Goal: Task Accomplishment & Management: Complete application form

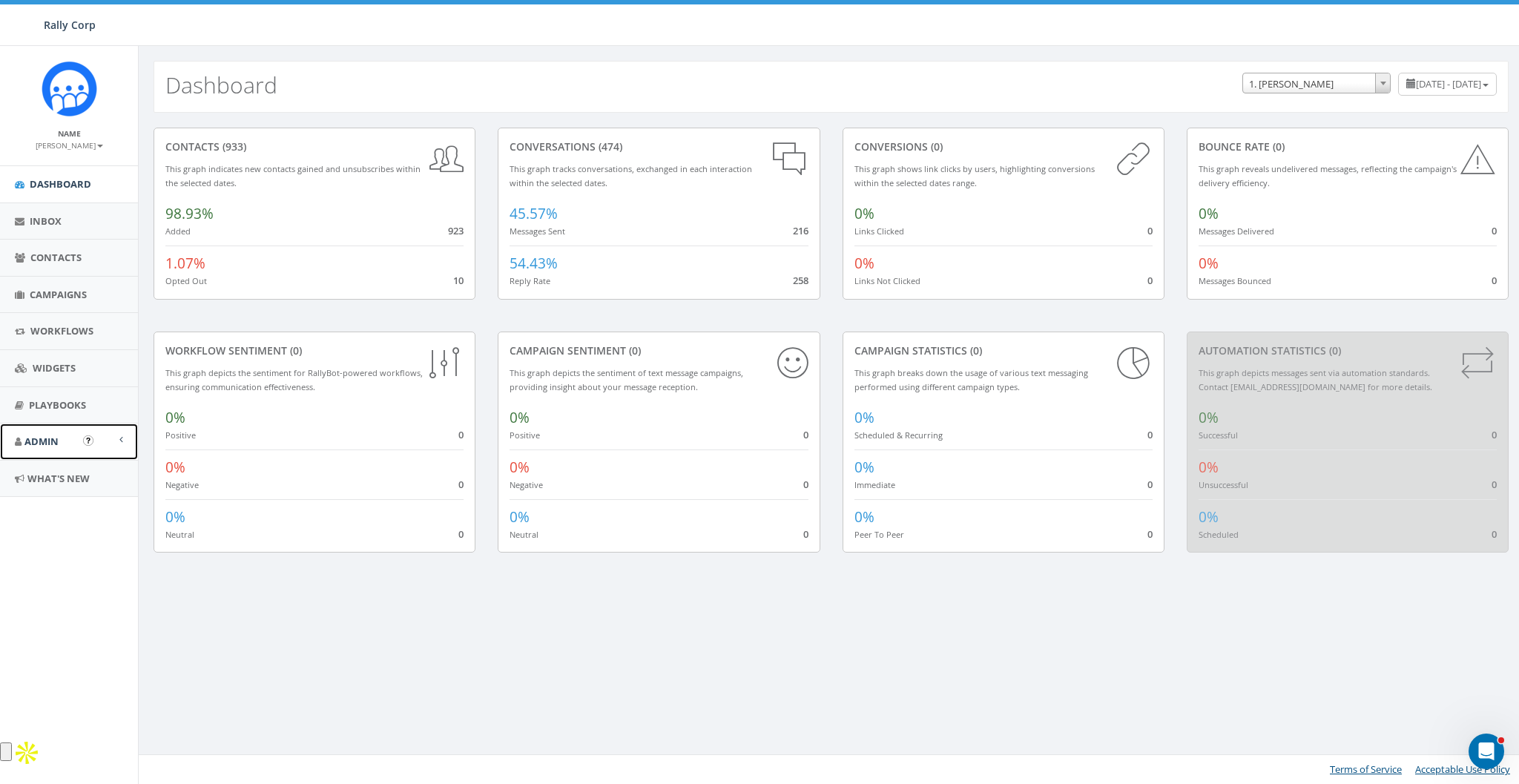
click at [46, 440] on span "Admin" at bounding box center [41, 441] width 34 height 13
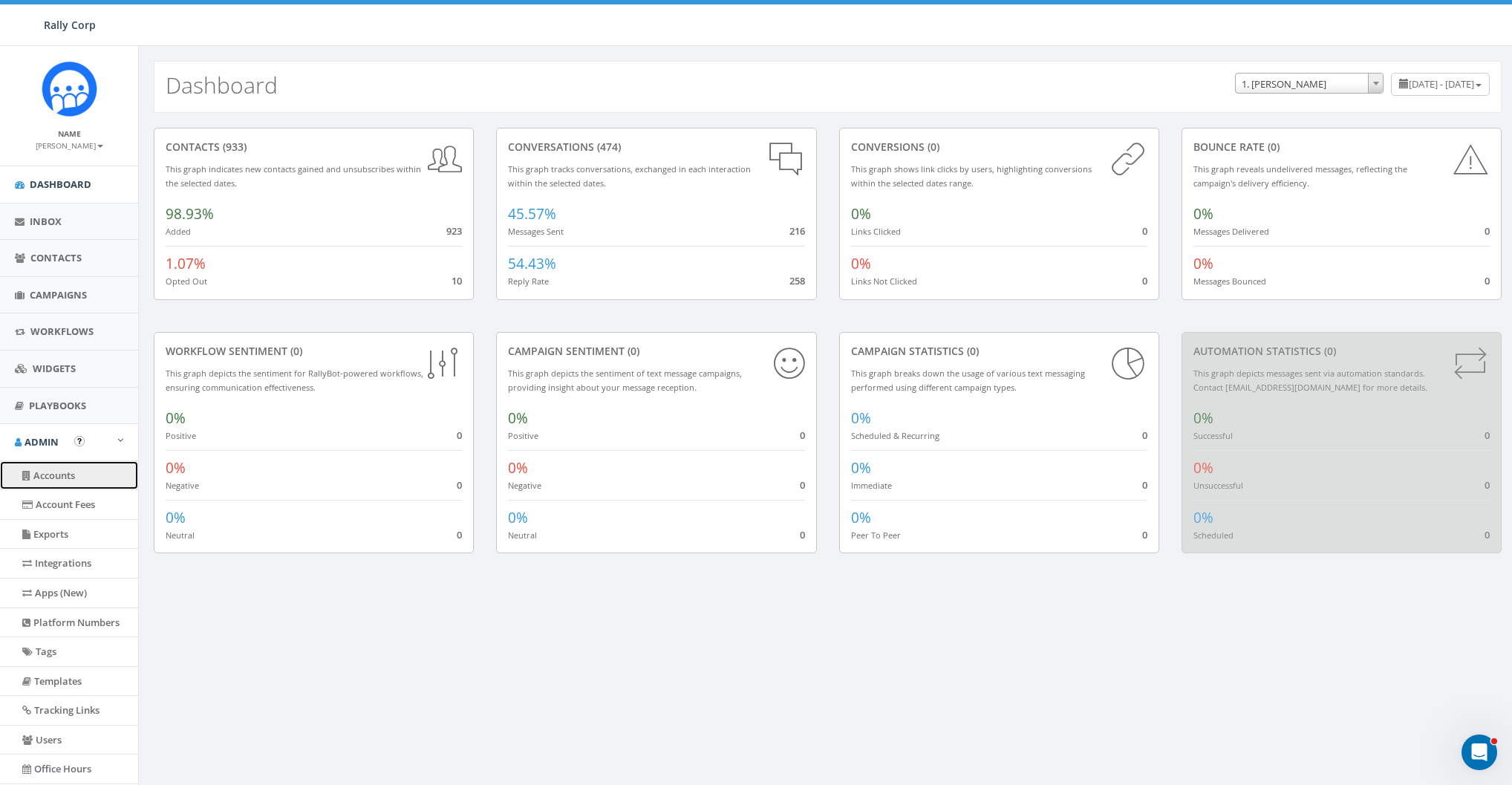
click at [52, 477] on link "Accounts" at bounding box center [69, 476] width 138 height 29
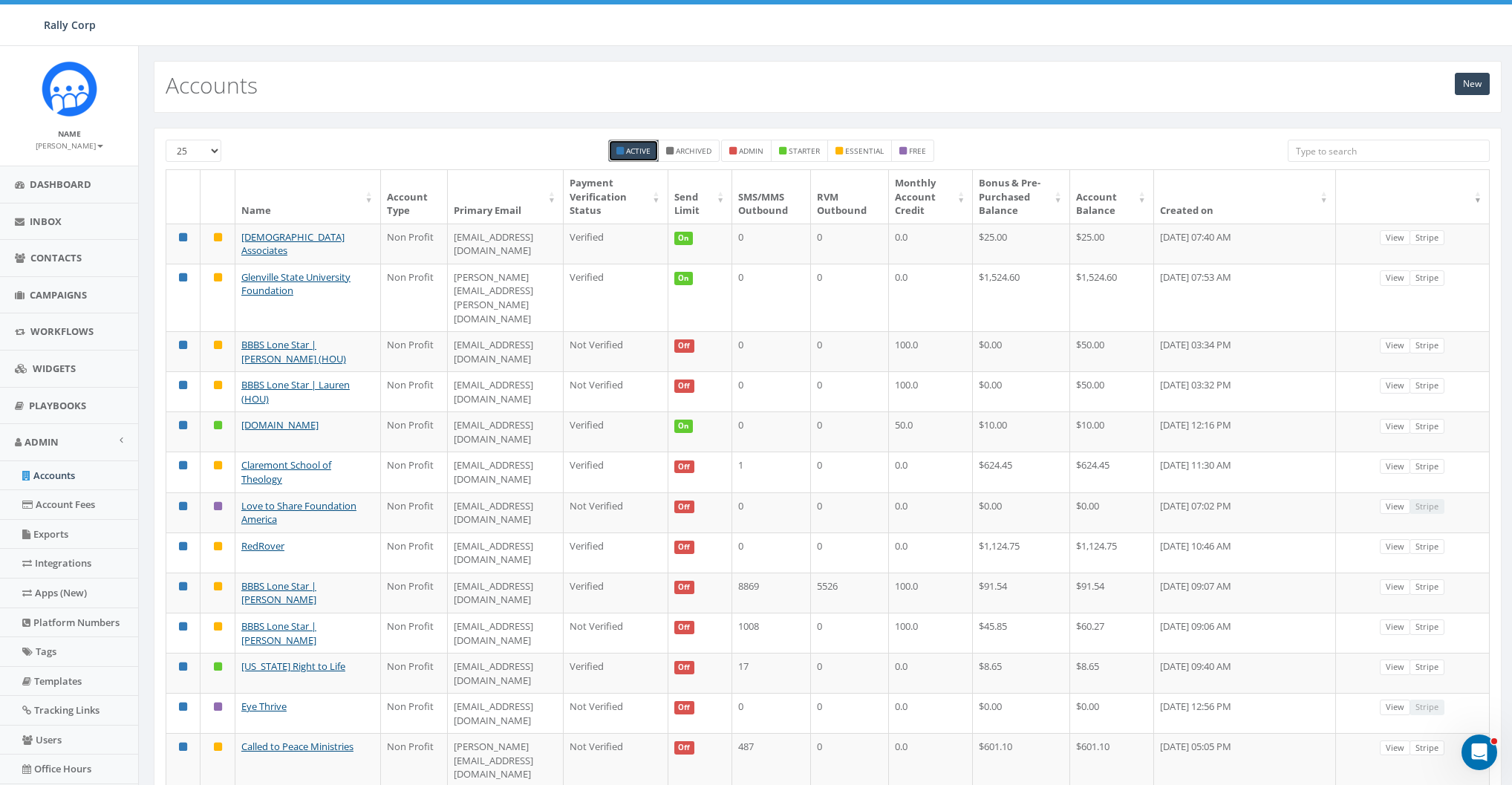
click at [1394, 156] on input "search" at bounding box center [1389, 150] width 202 height 22
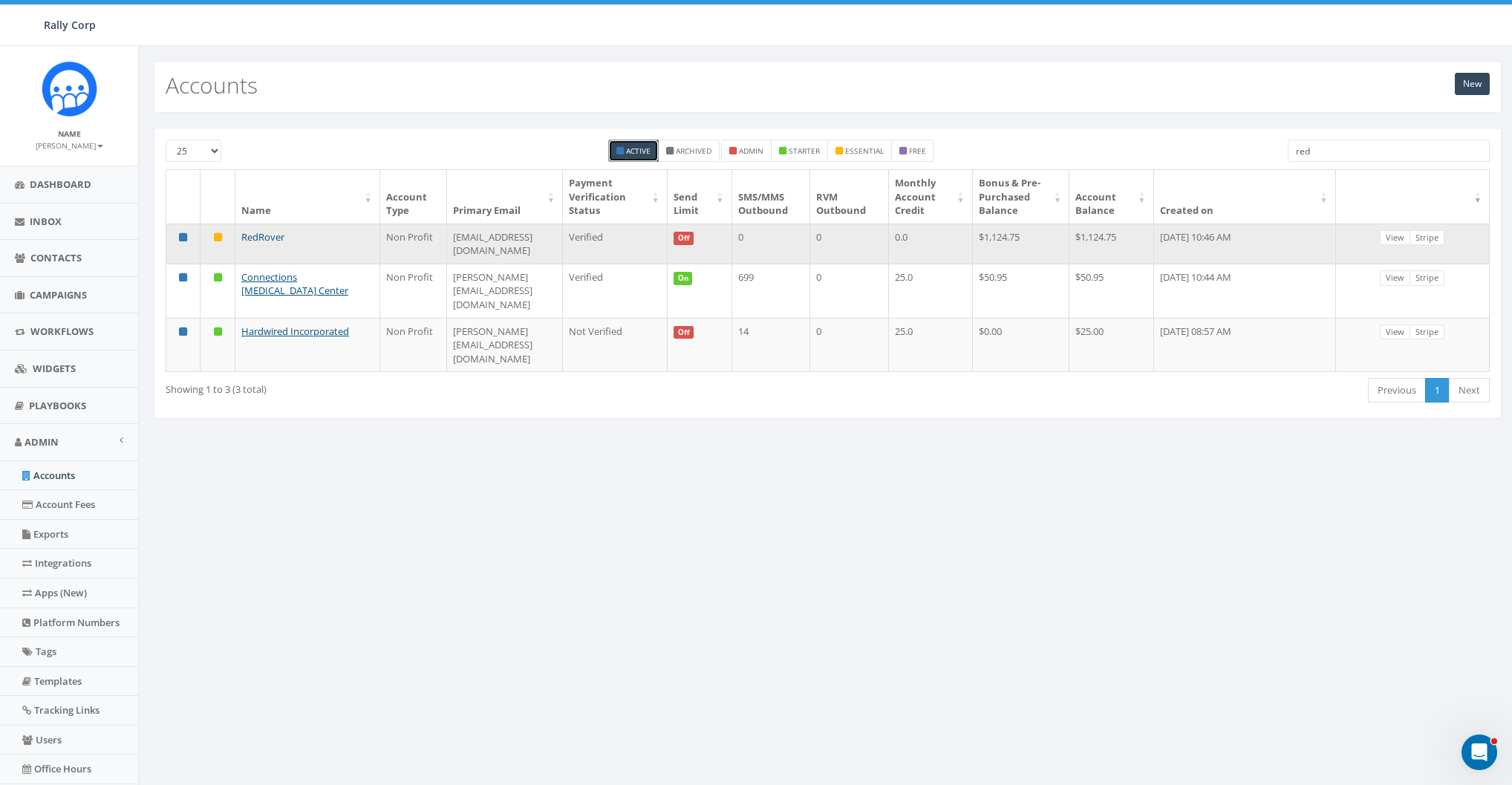
type input "red"
click at [262, 237] on link "RedRover" at bounding box center [262, 237] width 43 height 13
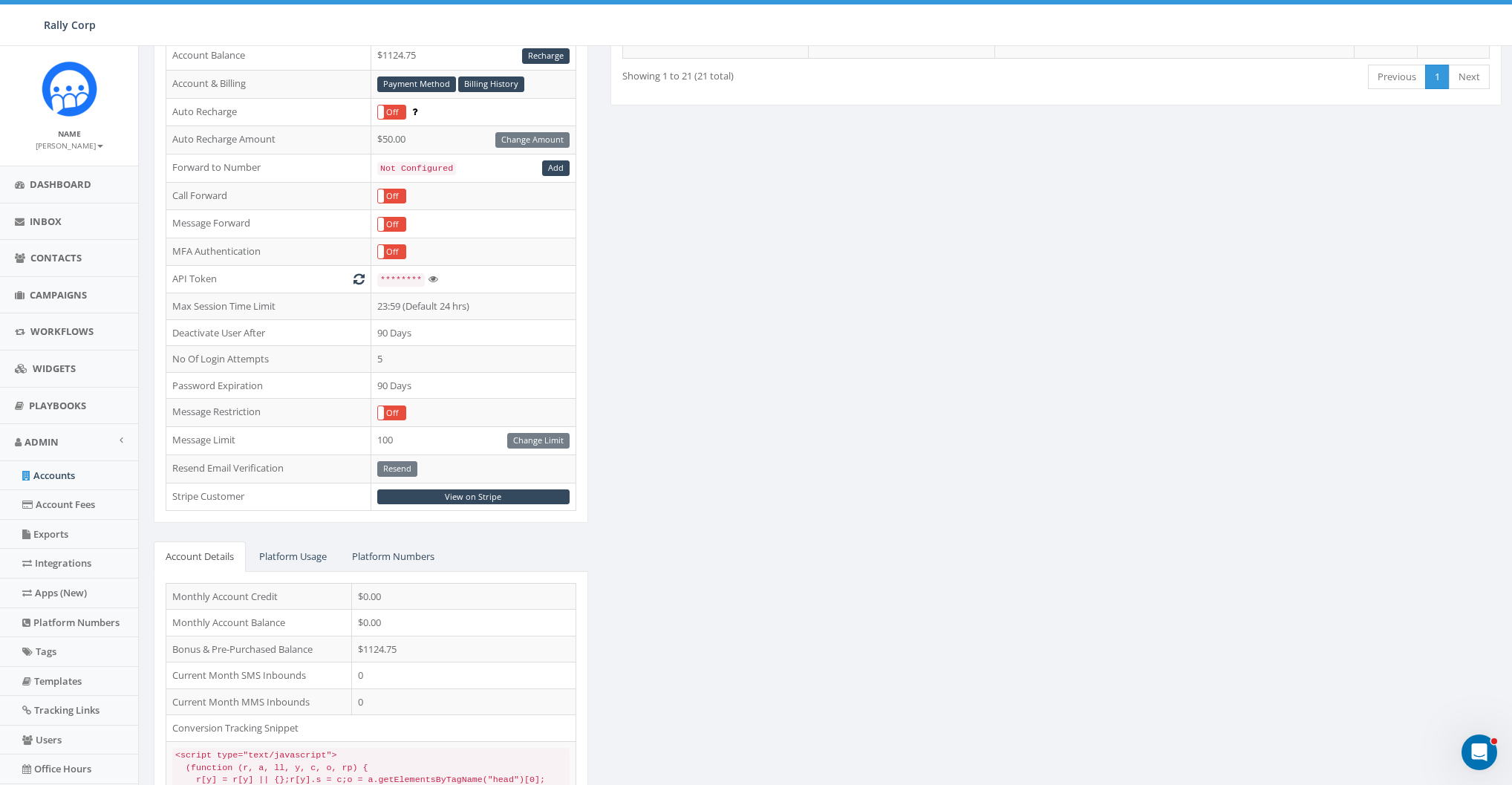
scroll to position [261, 0]
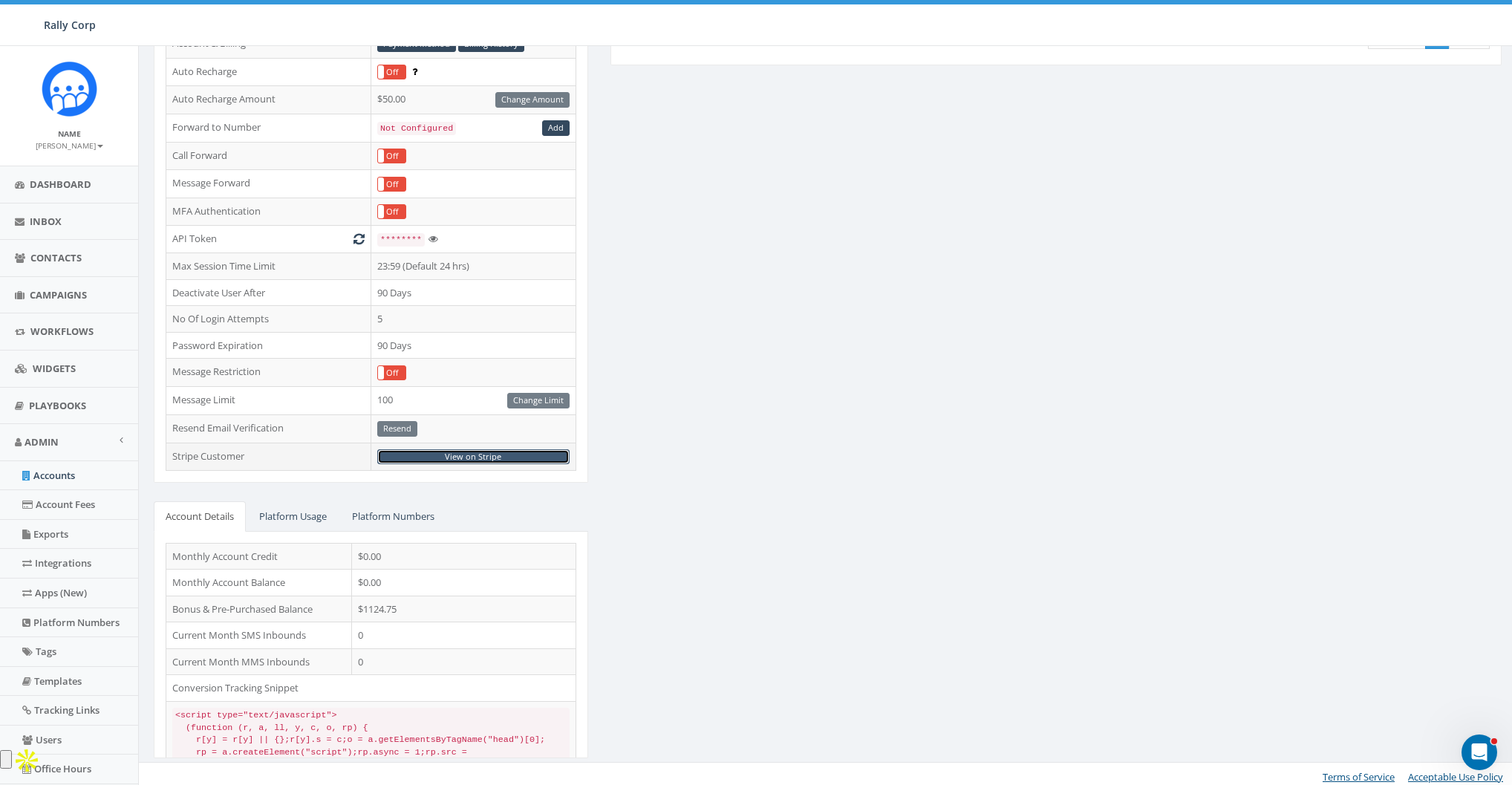
click at [457, 452] on link "View on Stripe" at bounding box center [473, 457] width 192 height 15
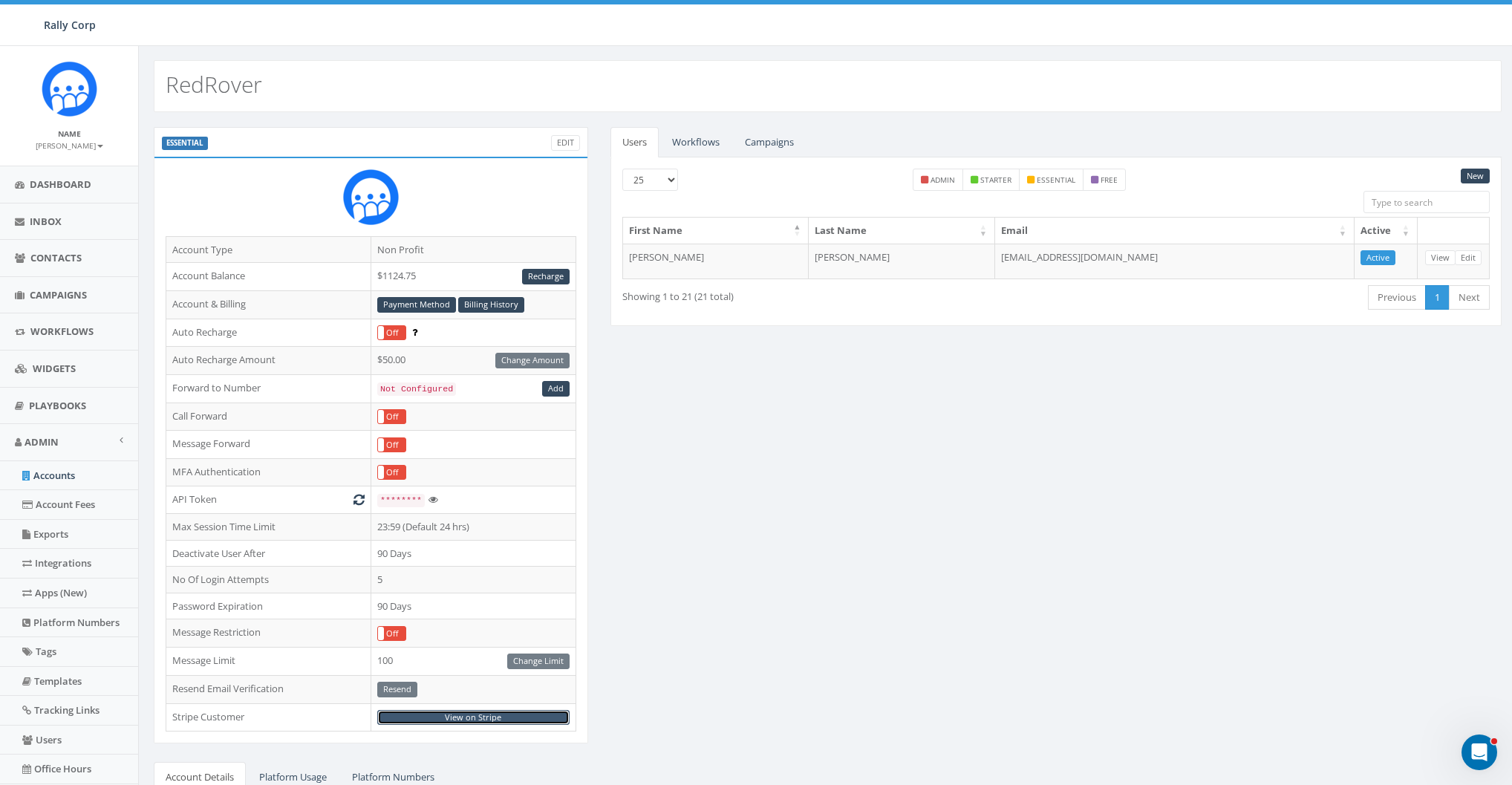
scroll to position [0, 0]
click at [1471, 179] on link "New" at bounding box center [1475, 177] width 29 height 15
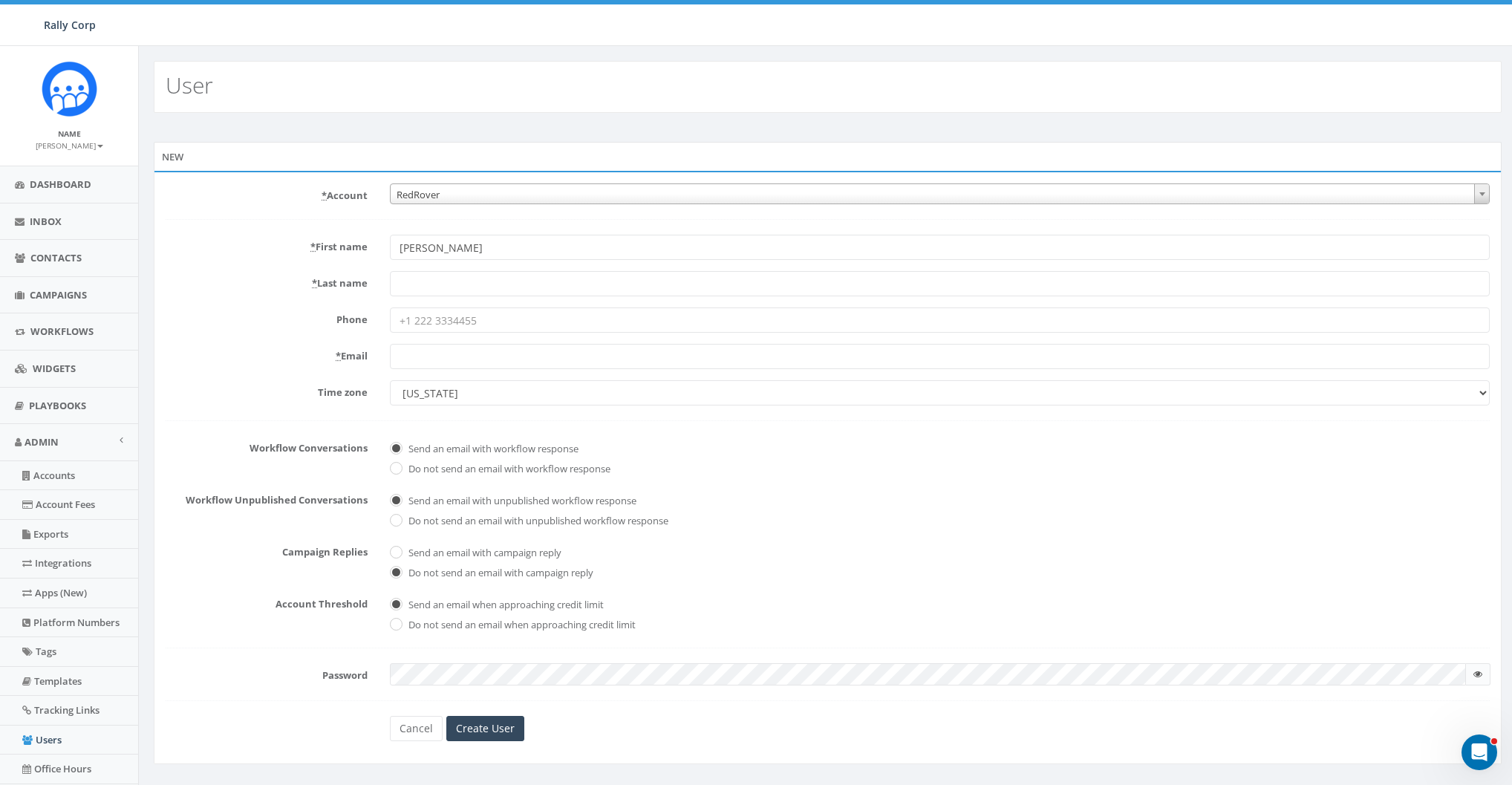
type input "[PERSON_NAME]"
paste input "Bundang"
type input "Bundang"
paste input "[EMAIL_ADDRESS][DOMAIN_NAME]"
type input "[EMAIL_ADDRESS][DOMAIN_NAME]"
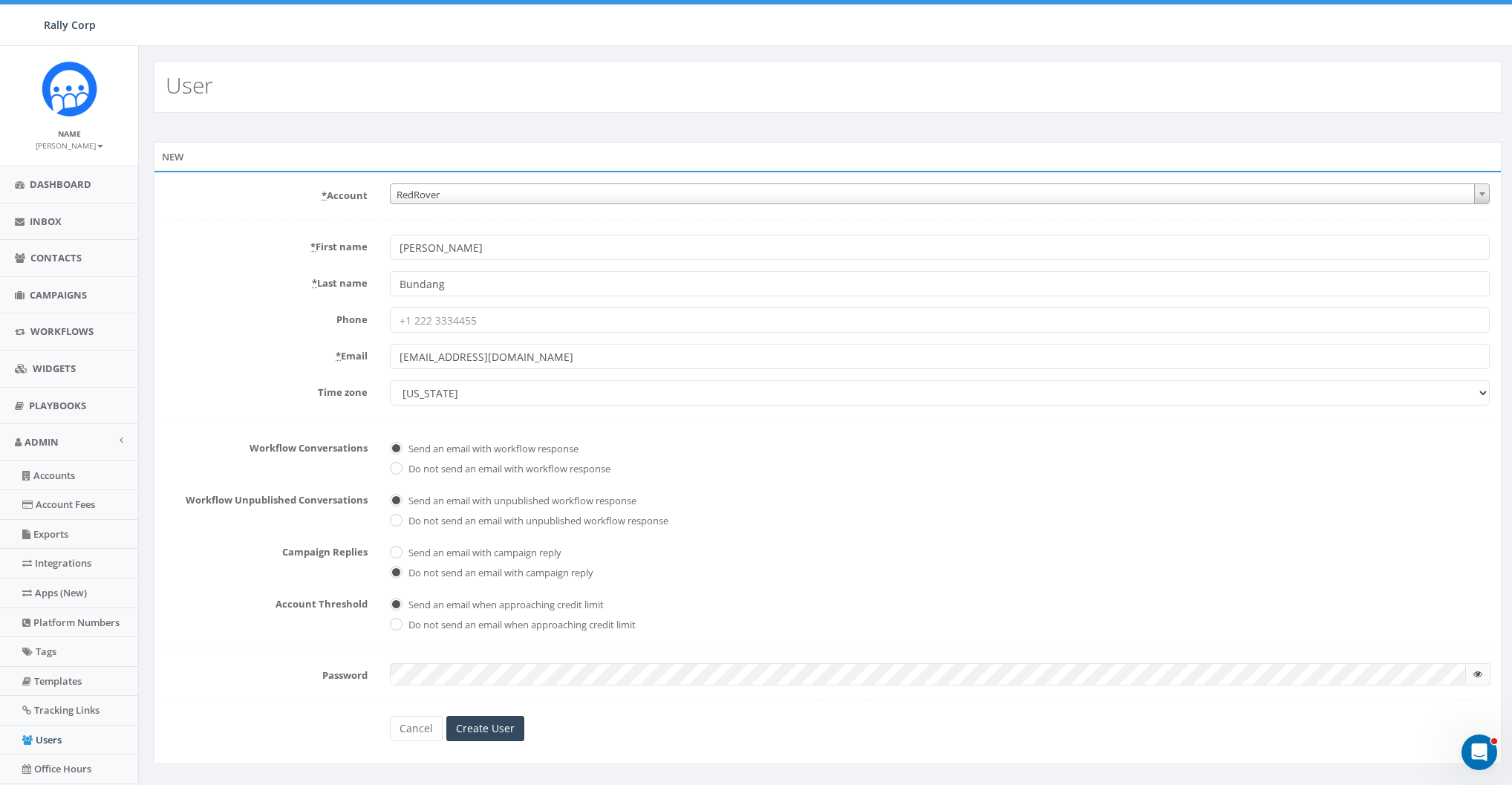
click at [211, 294] on div "* Last name Bundang" at bounding box center [828, 283] width 1347 height 25
click at [441, 396] on select "[US_STATE] [GEOGRAPHIC_DATA]/[GEOGRAPHIC_DATA] [GEOGRAPHIC_DATA]/[GEOGRAPHIC_DA…" at bounding box center [940, 392] width 1100 height 25
click at [390, 380] on select "[US_STATE] [GEOGRAPHIC_DATA]/[GEOGRAPHIC_DATA] [GEOGRAPHIC_DATA]/[GEOGRAPHIC_DA…" at bounding box center [940, 392] width 1100 height 25
click at [448, 390] on select "[US_STATE] [GEOGRAPHIC_DATA]/[GEOGRAPHIC_DATA] [GEOGRAPHIC_DATA]/[GEOGRAPHIC_DA…" at bounding box center [940, 392] width 1100 height 25
select select "Pacific Time ([GEOGRAPHIC_DATA] & [GEOGRAPHIC_DATA])"
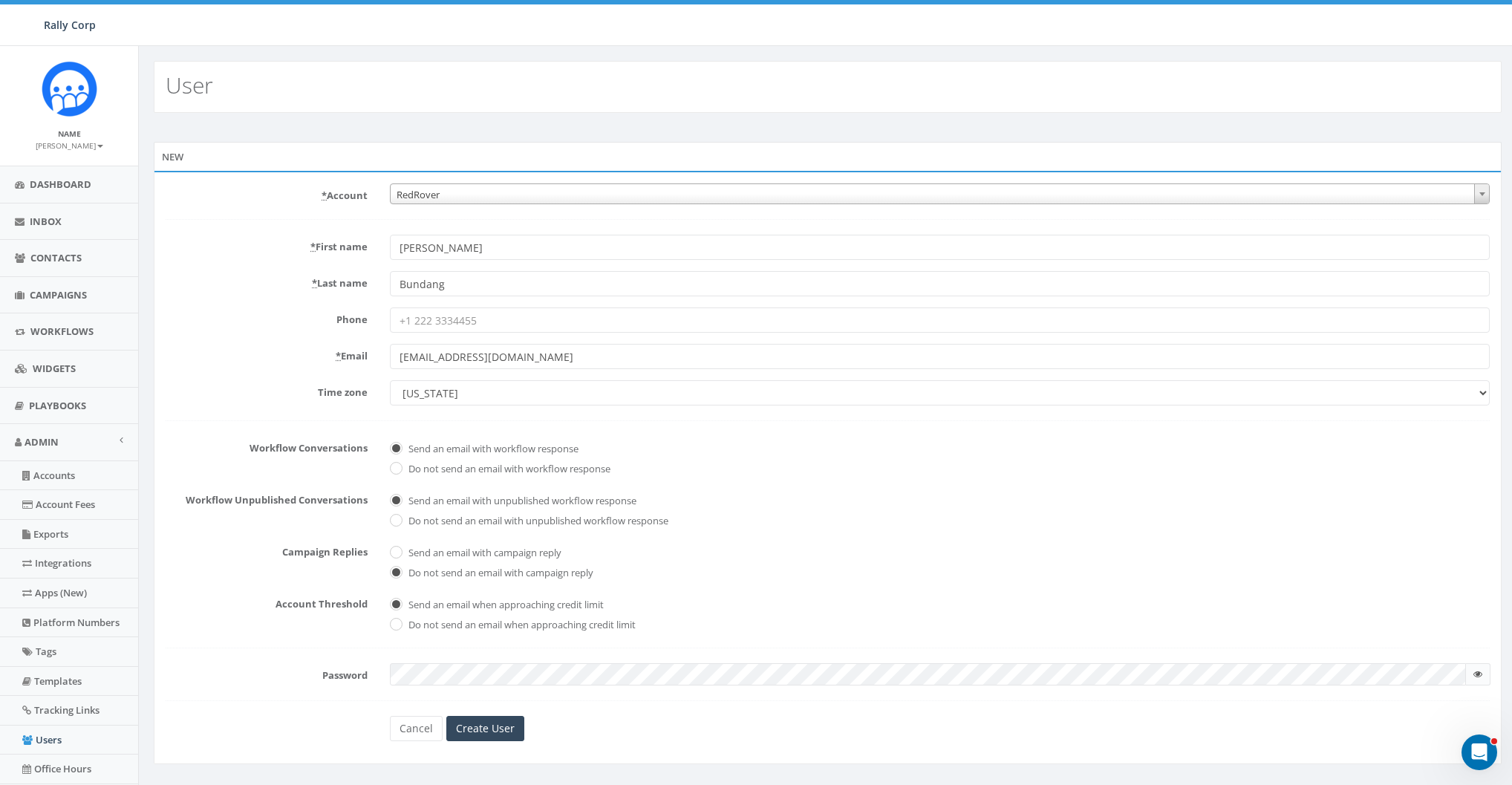
click at [390, 380] on select "[US_STATE] [GEOGRAPHIC_DATA]/[GEOGRAPHIC_DATA] [GEOGRAPHIC_DATA]/[GEOGRAPHIC_DA…" at bounding box center [940, 392] width 1100 height 25
checkbox input "true"
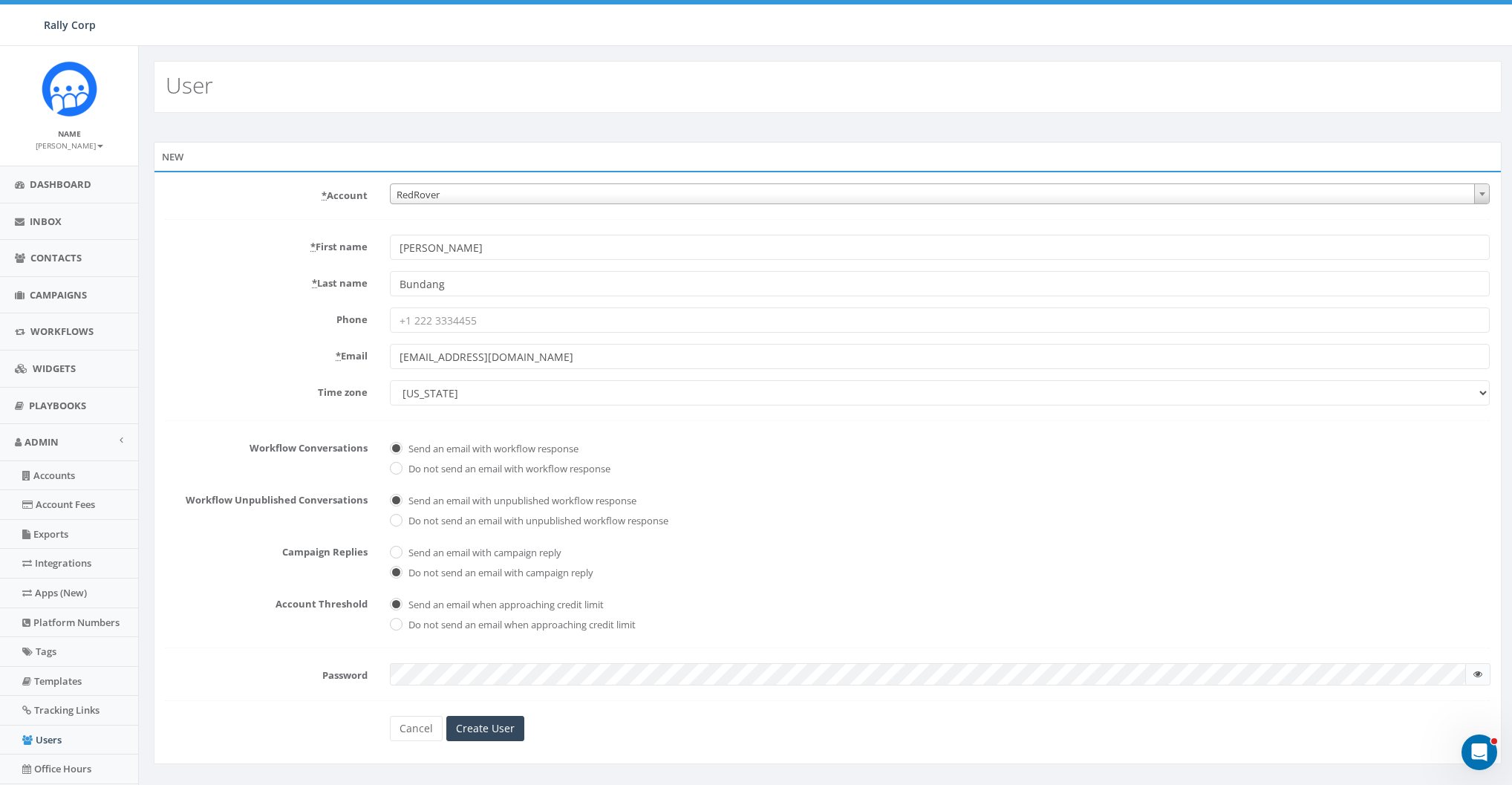
checkbox input "true"
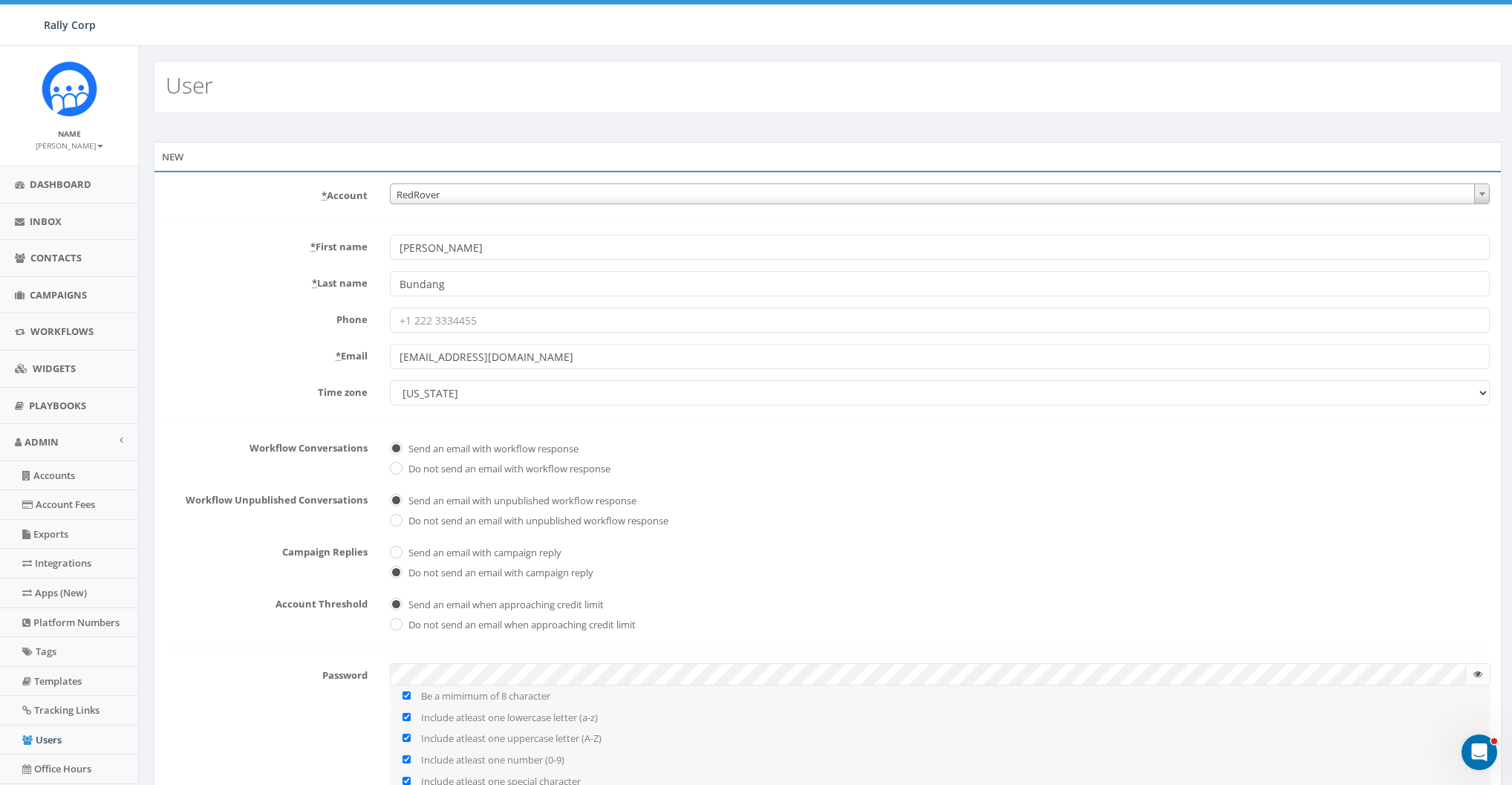
scroll to position [138, 0]
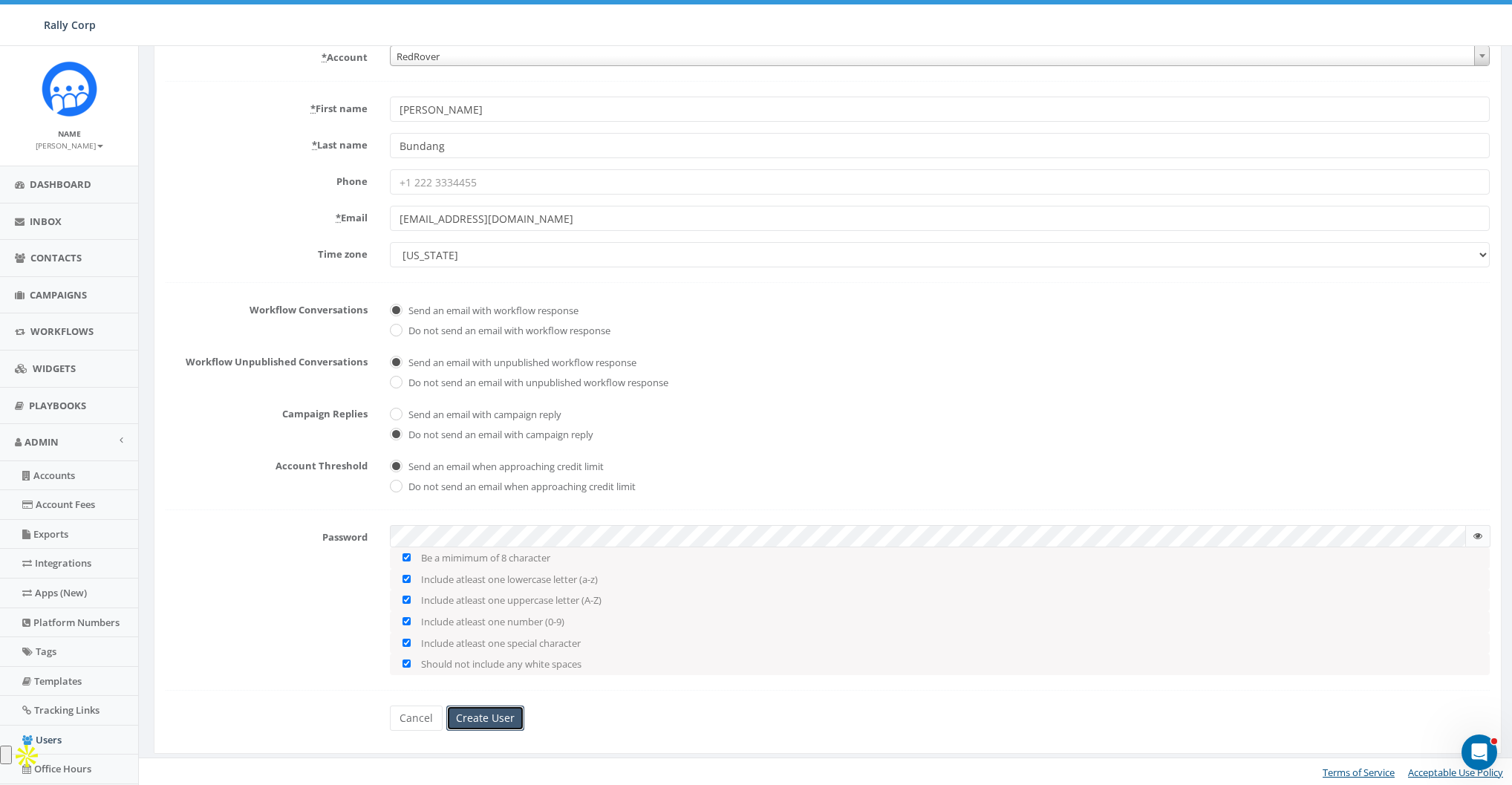
click at [487, 721] on input "Create User" at bounding box center [486, 717] width 78 height 25
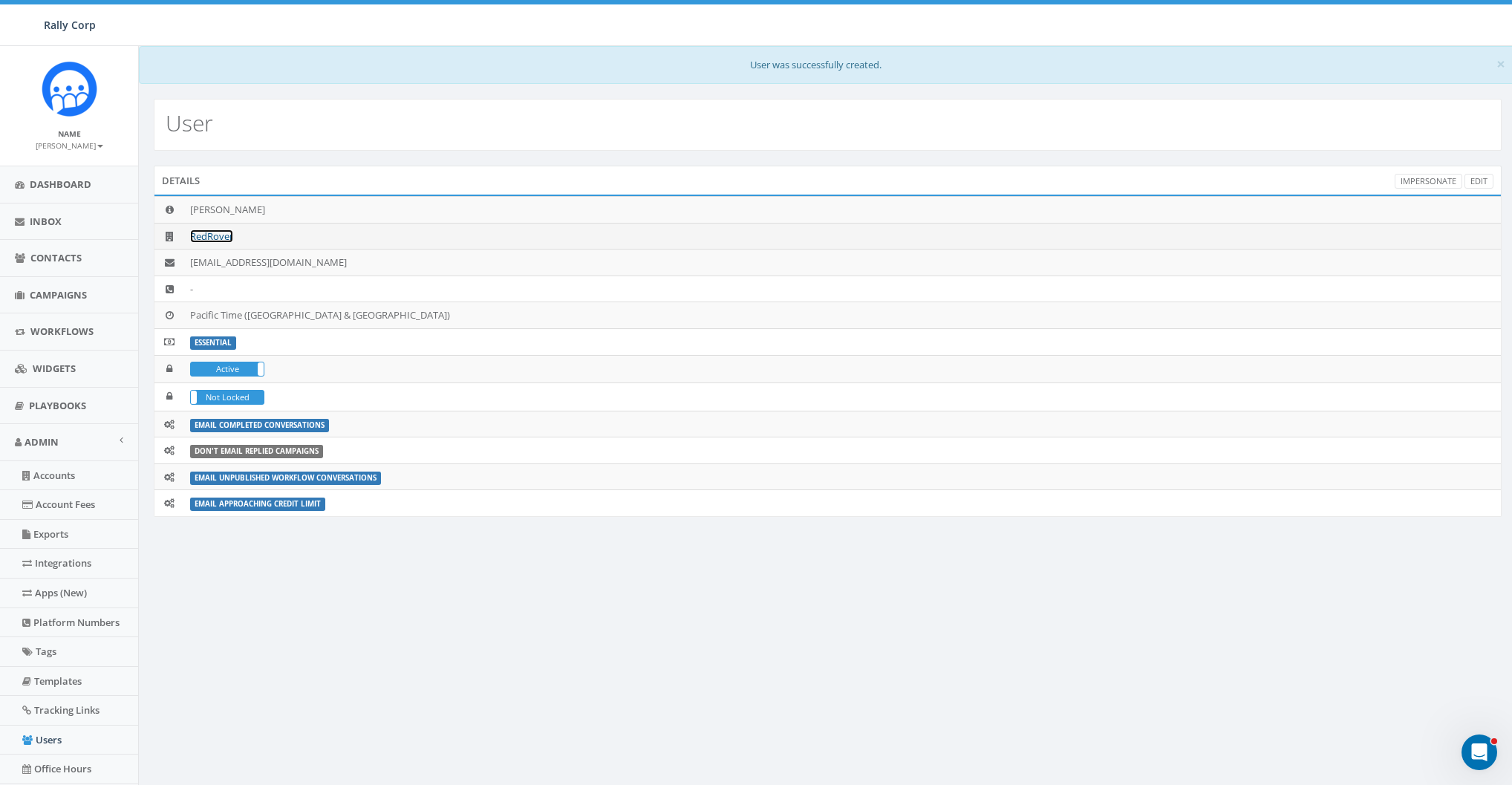
click at [213, 231] on link "RedRover" at bounding box center [211, 236] width 43 height 13
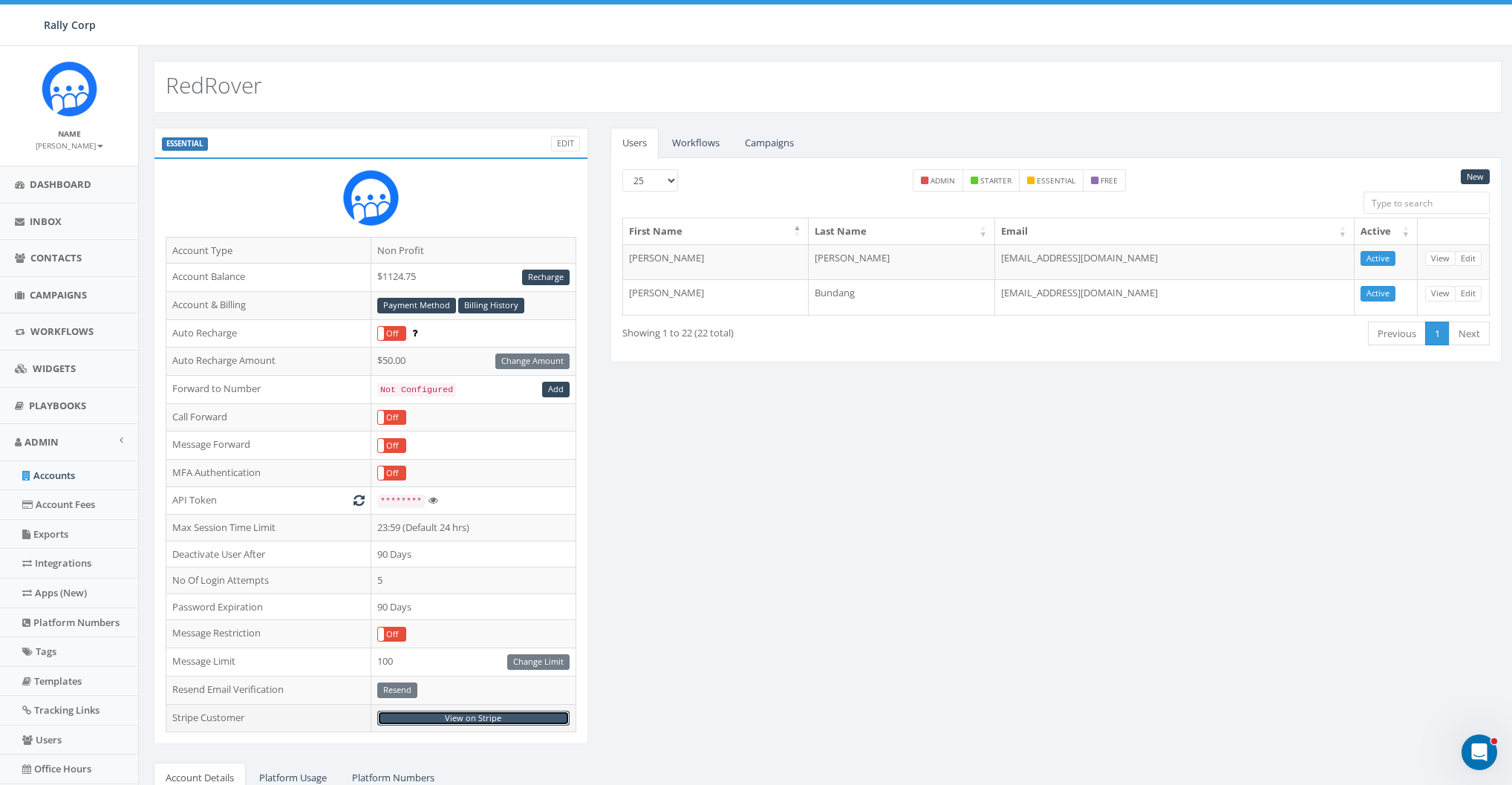
click at [477, 711] on link "View on Stripe" at bounding box center [473, 717] width 192 height 15
